Goal: Task Accomplishment & Management: Manage account settings

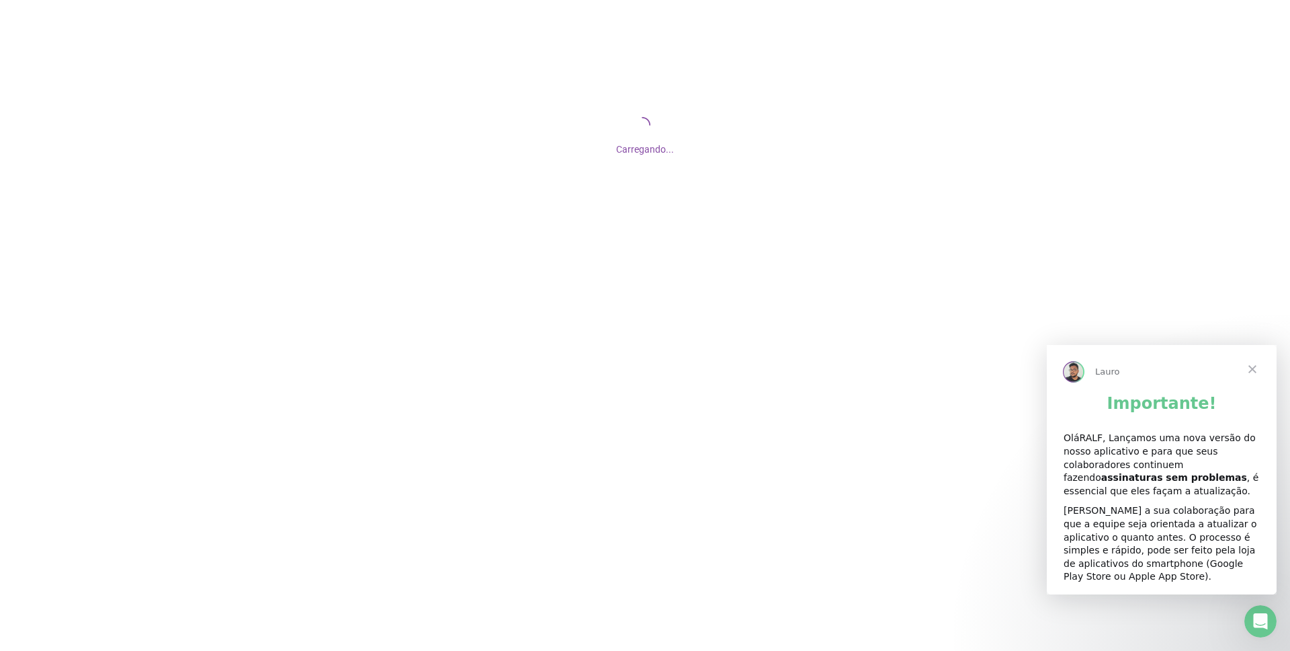
click at [1249, 367] on span "Fechar" at bounding box center [1252, 368] width 48 height 48
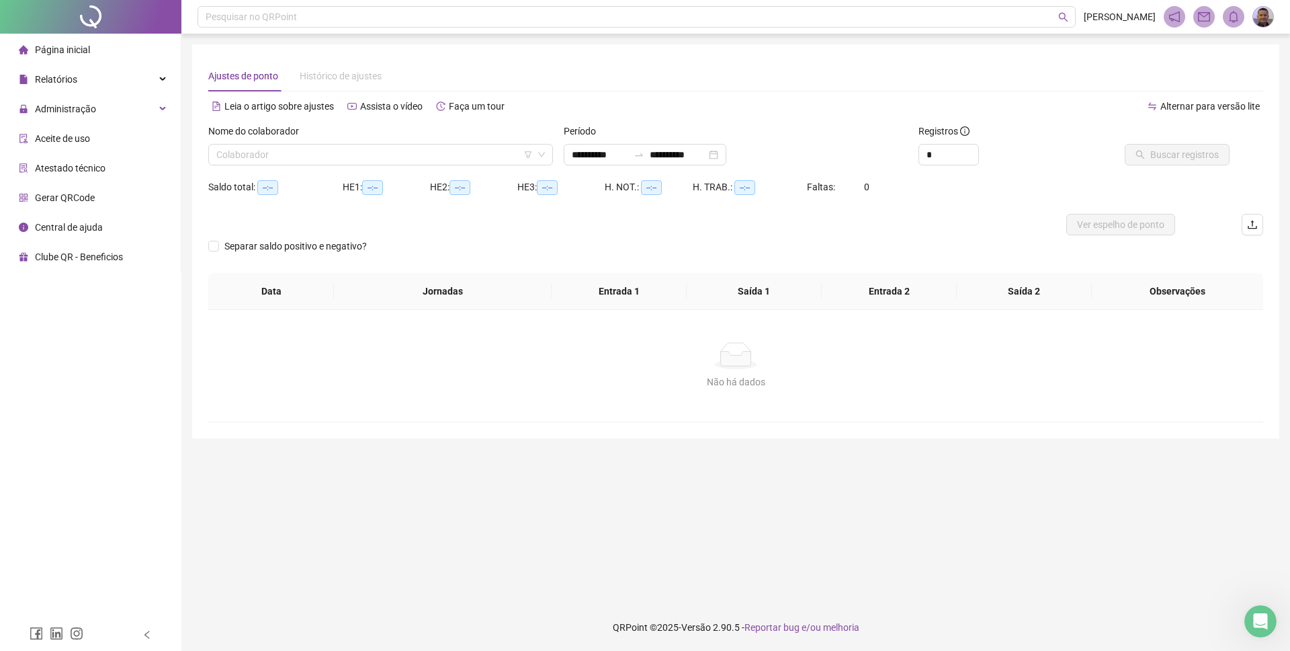
type input "**********"
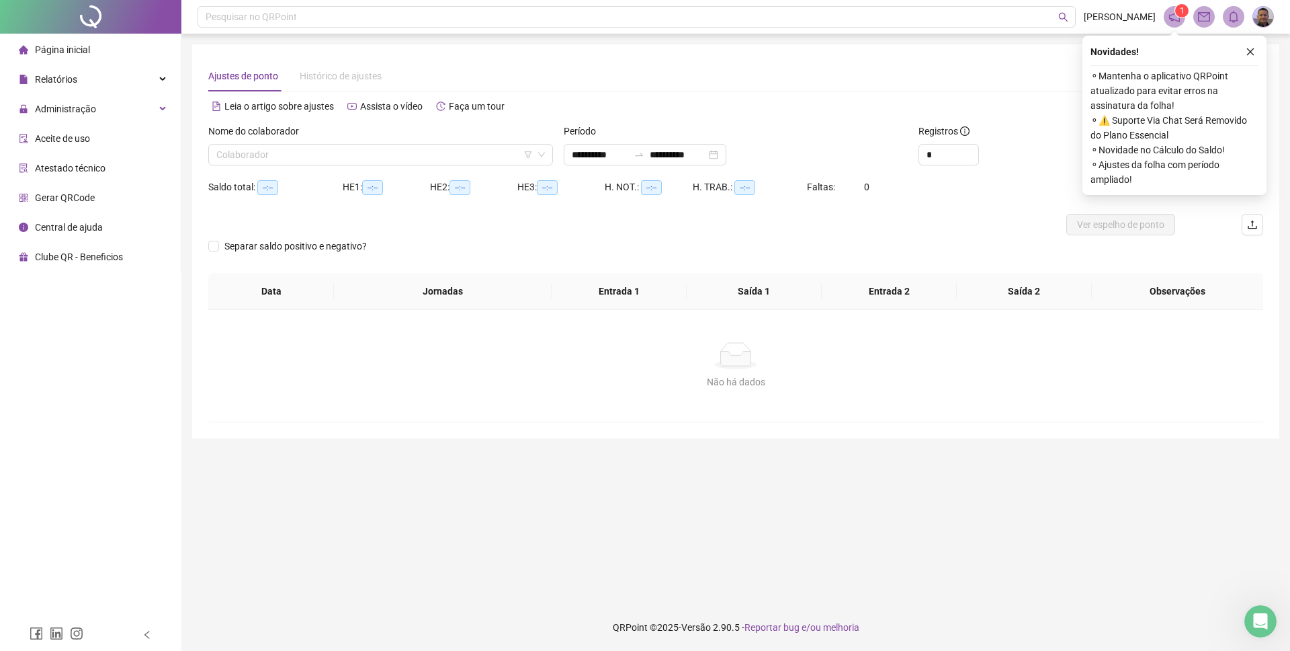
click at [64, 50] on span "Página inicial" at bounding box center [62, 49] width 55 height 11
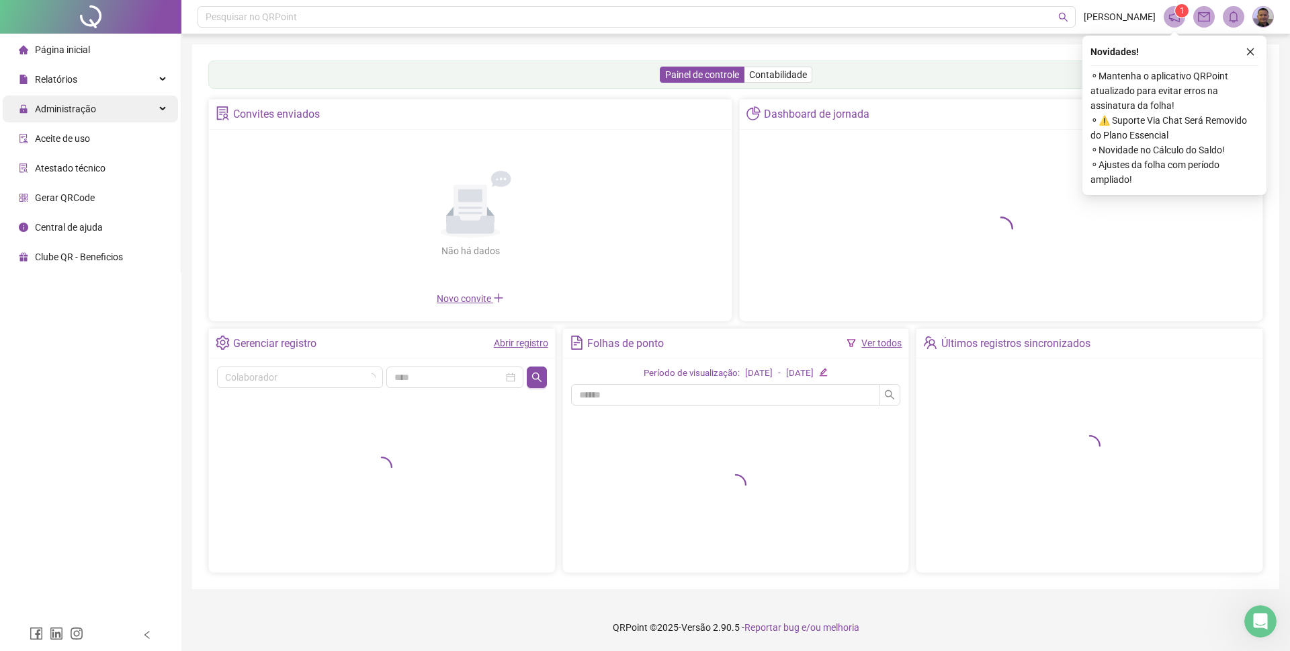
click at [71, 103] on span "Administração" at bounding box center [65, 108] width 61 height 11
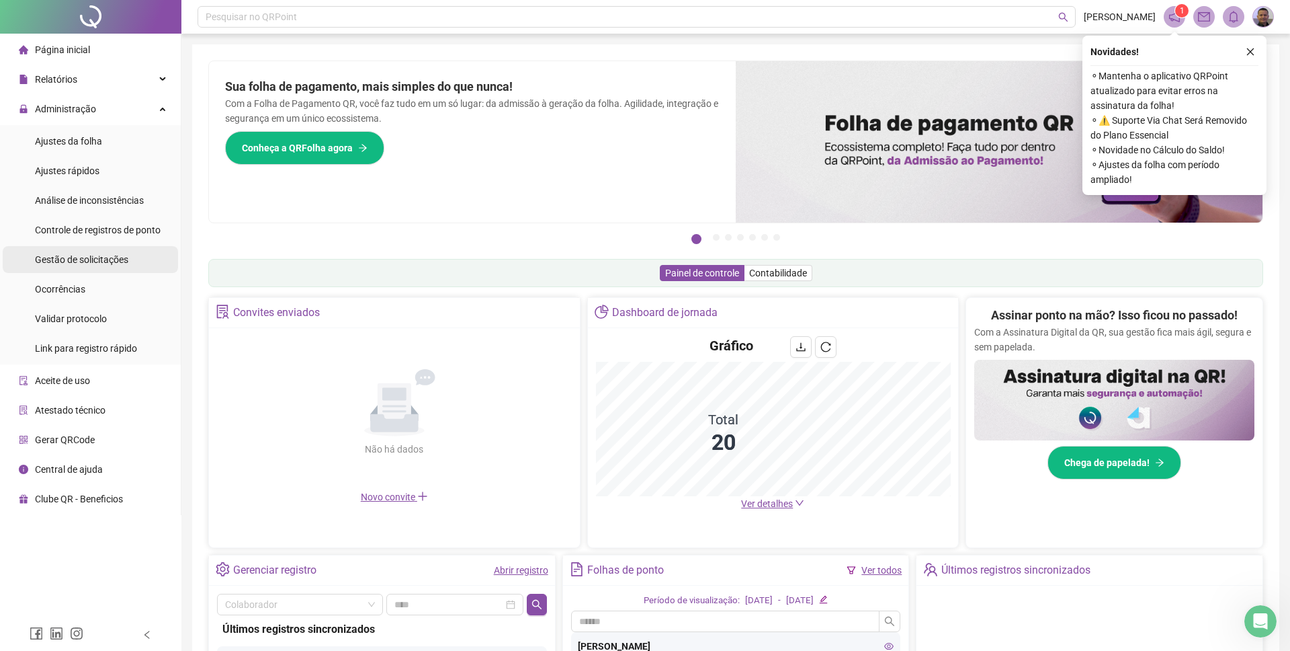
click at [105, 257] on span "Gestão de solicitações" at bounding box center [81, 259] width 93 height 11
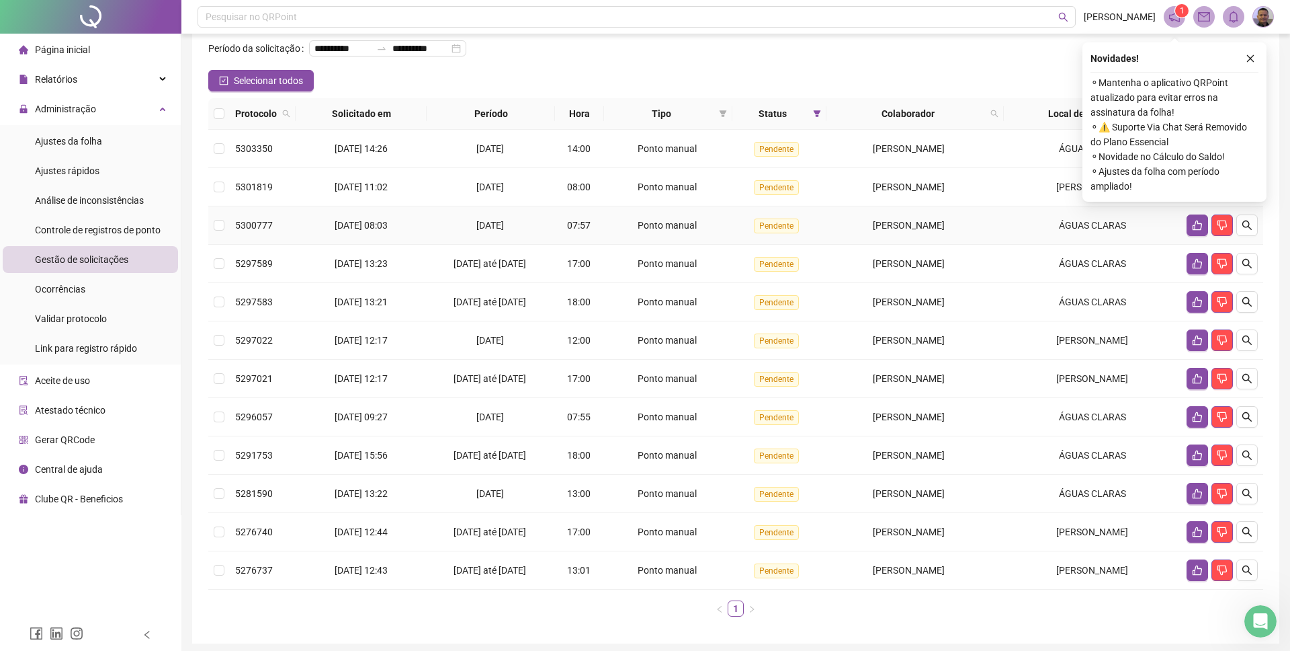
scroll to position [52, 0]
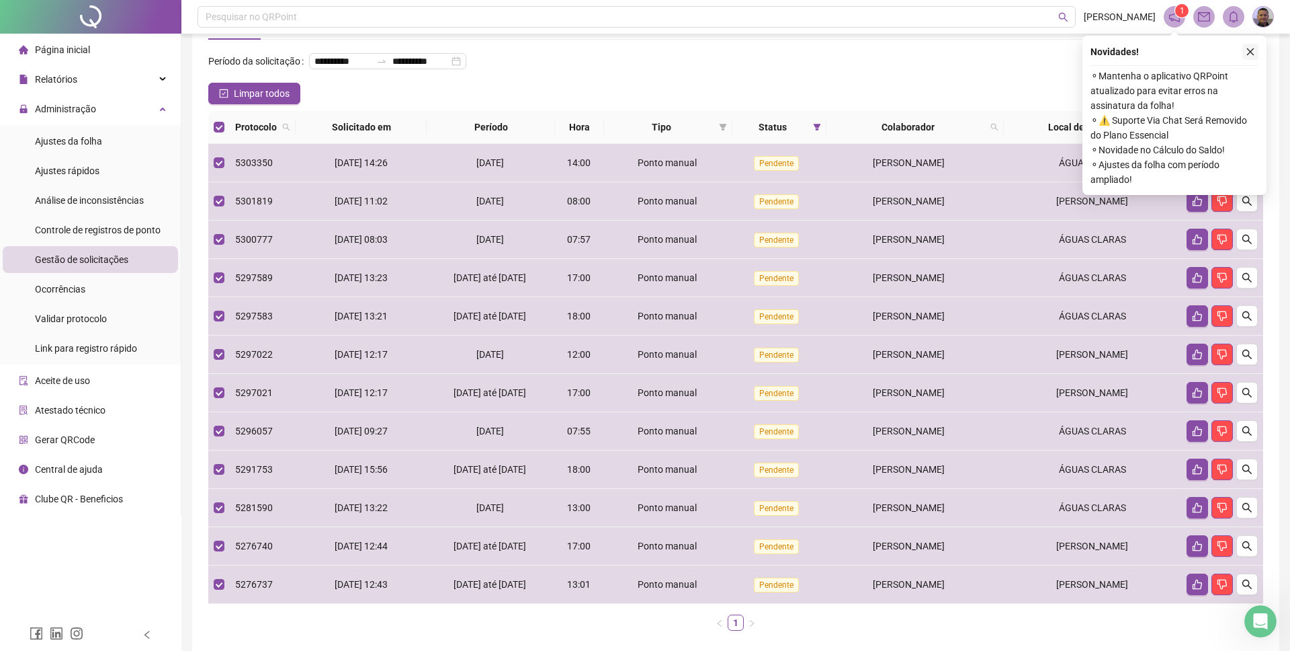
click at [1253, 49] on icon "close" at bounding box center [1250, 51] width 7 height 7
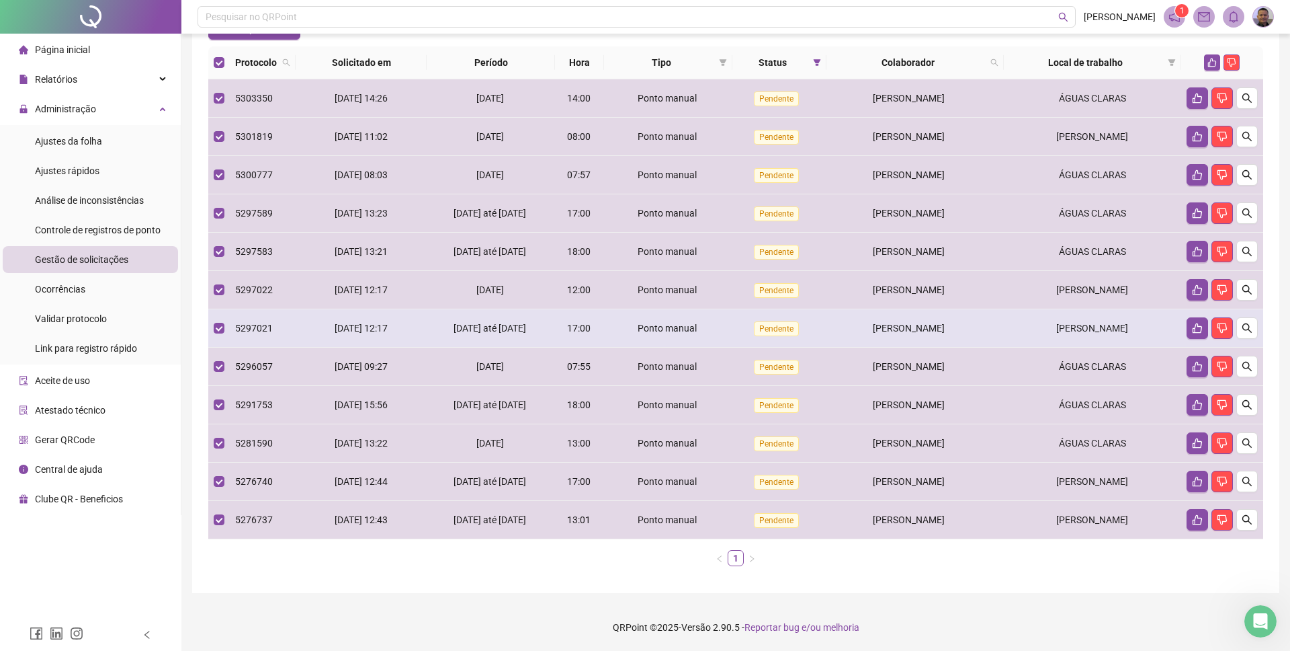
scroll to position [0, 0]
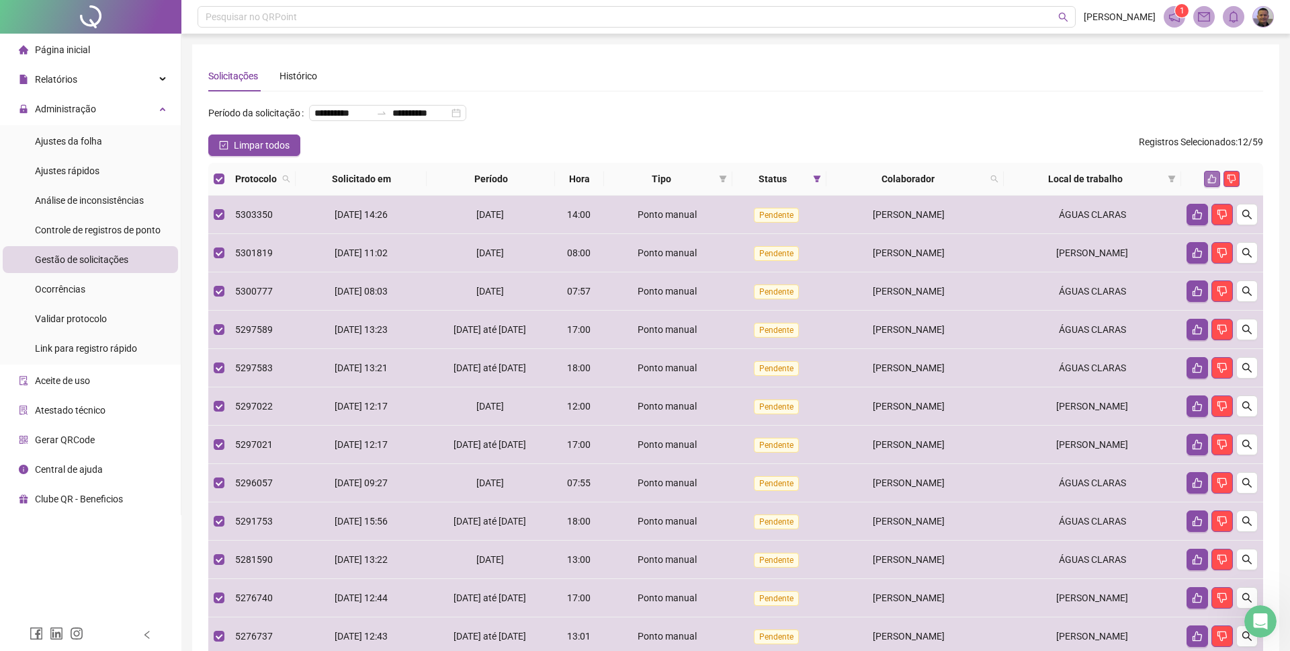
click at [1212, 183] on icon "like" at bounding box center [1212, 178] width 9 height 9
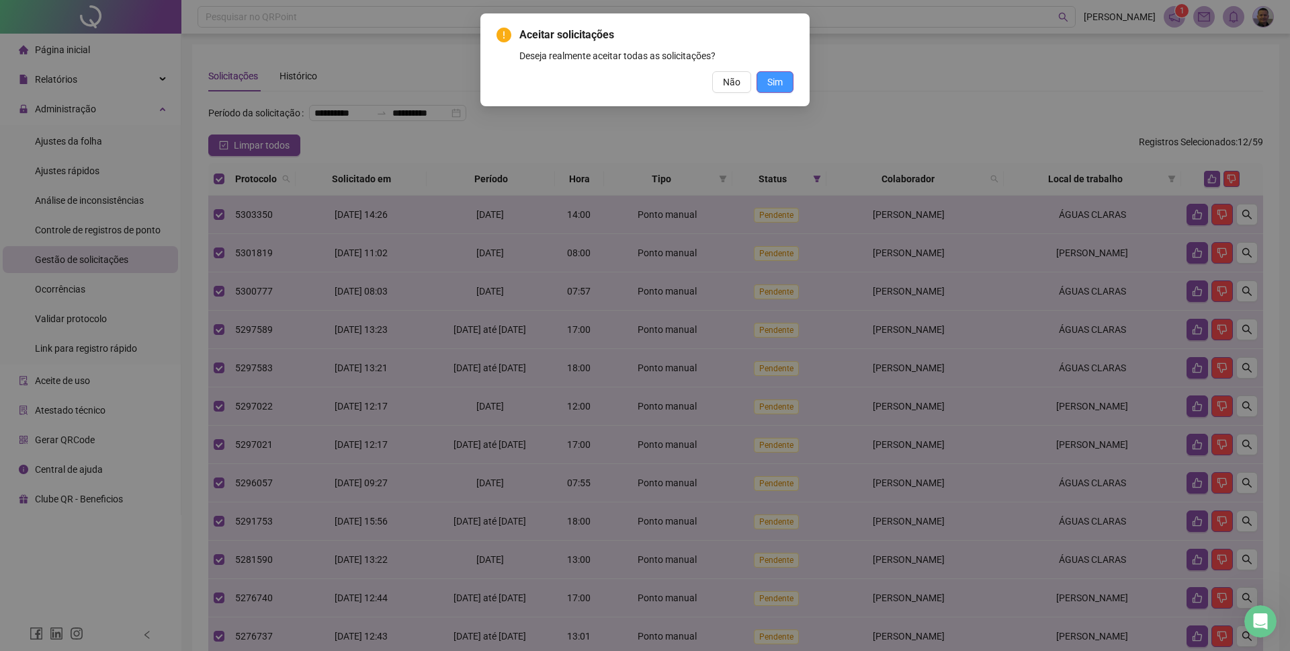
click at [773, 82] on span "Sim" at bounding box center [774, 82] width 15 height 15
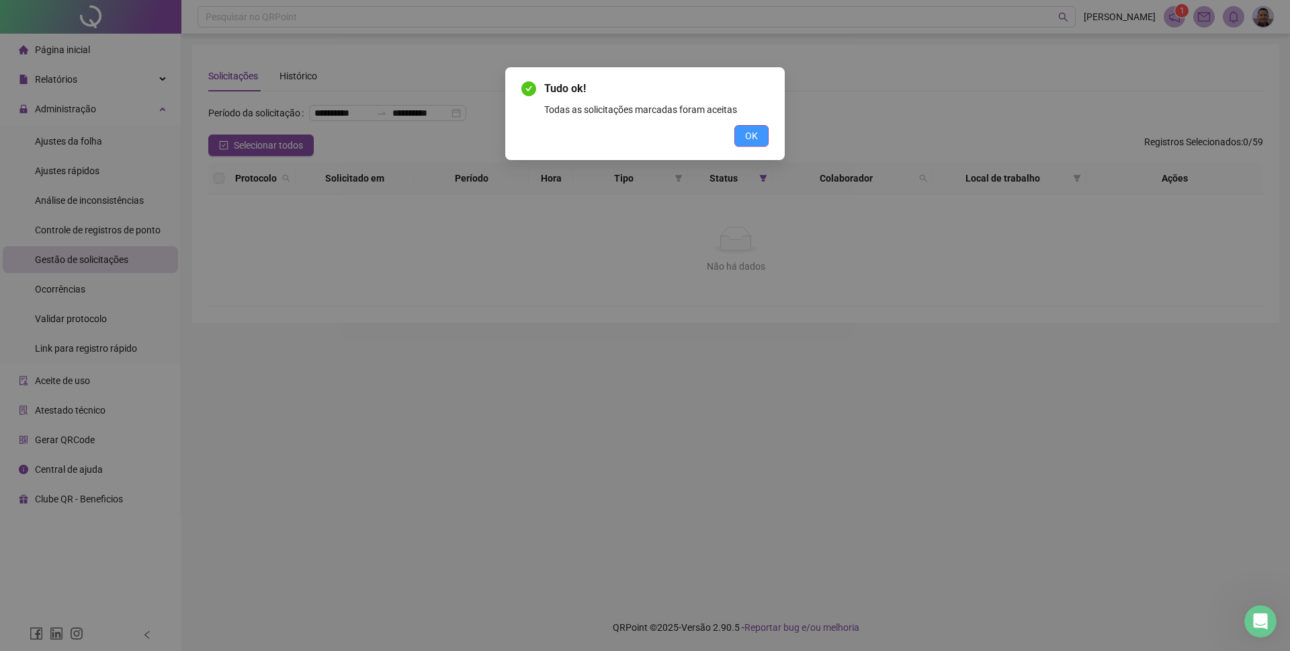
click at [747, 141] on span "OK" at bounding box center [751, 135] width 13 height 15
